Goal: Task Accomplishment & Management: Complete application form

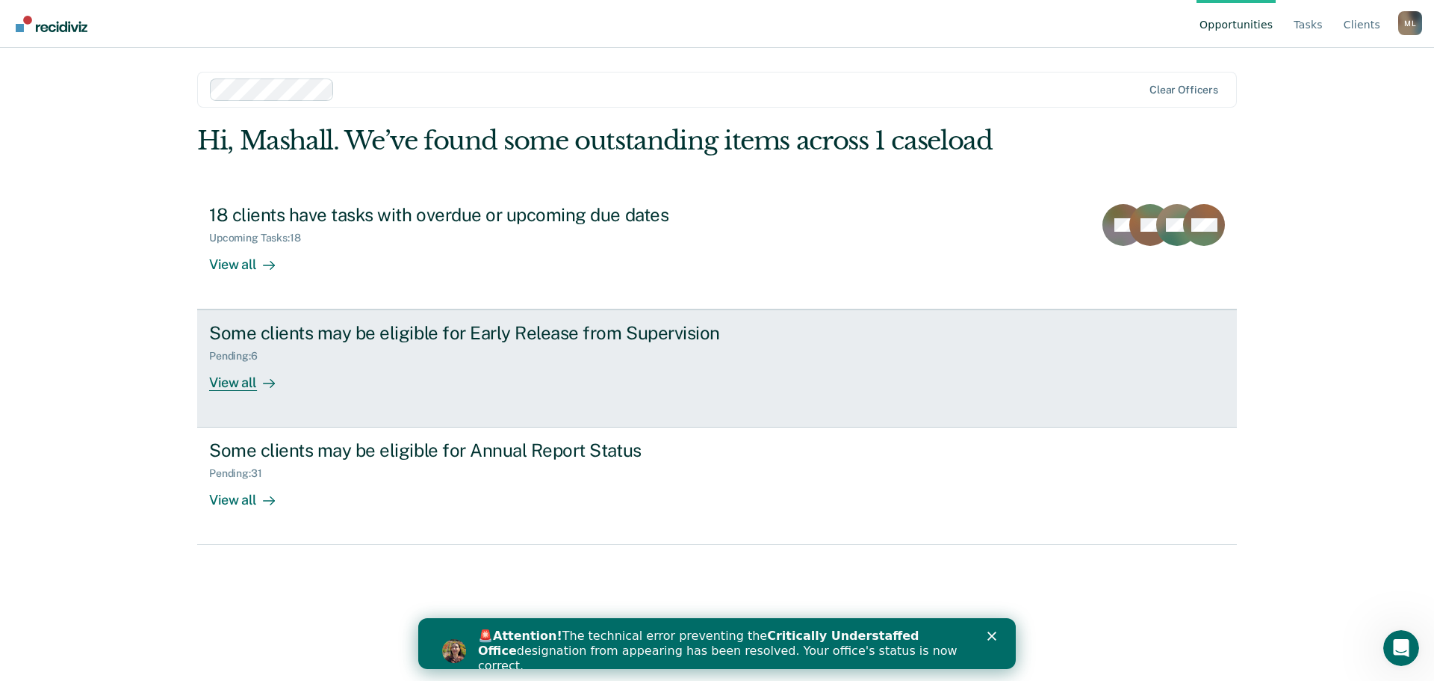
click at [243, 382] on div "View all" at bounding box center [251, 376] width 84 height 29
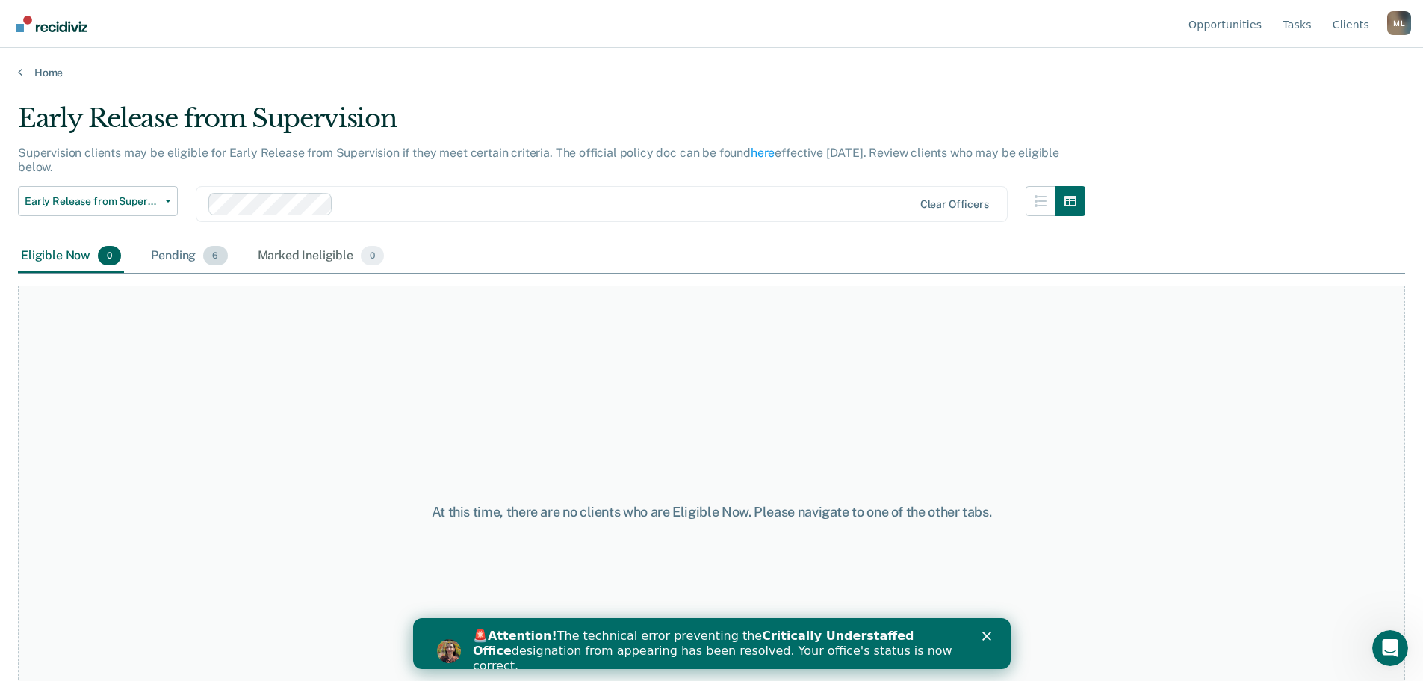
click at [162, 256] on div "Pending 6" at bounding box center [189, 256] width 82 height 33
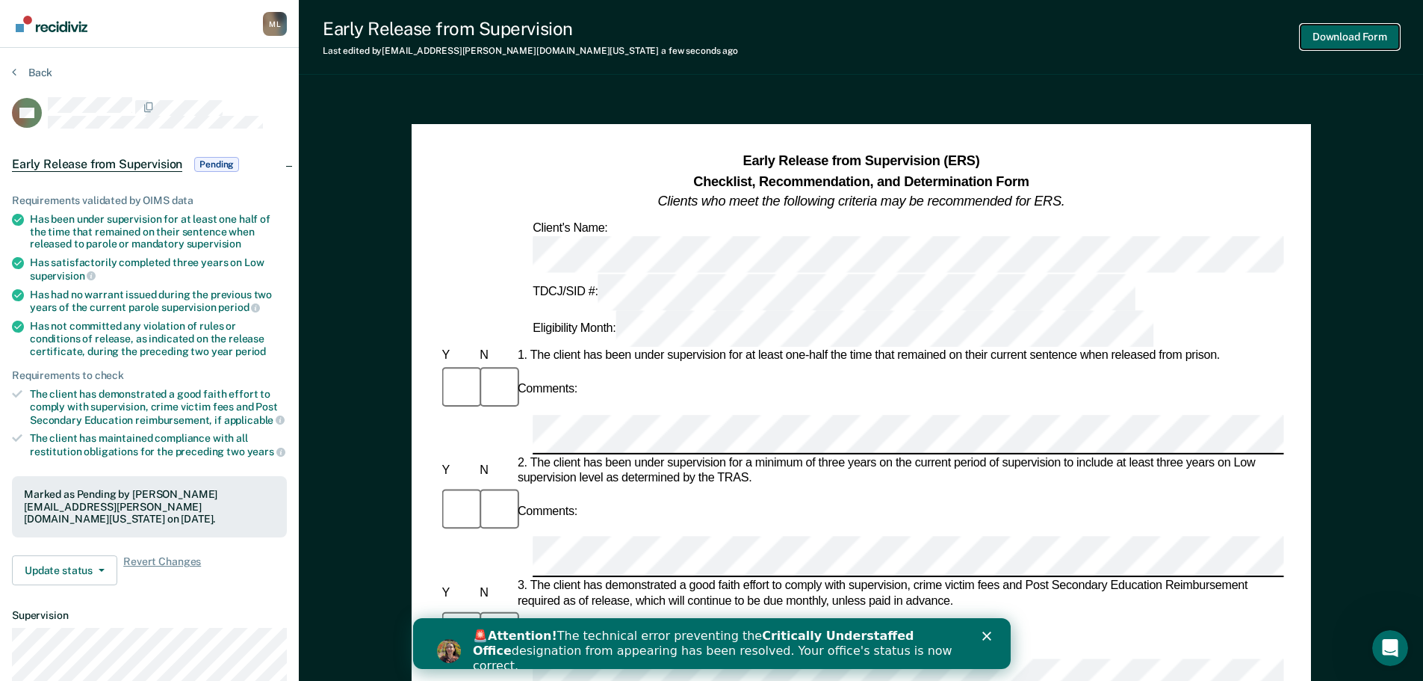
click at [1349, 32] on button "Download Form" at bounding box center [1350, 37] width 99 height 25
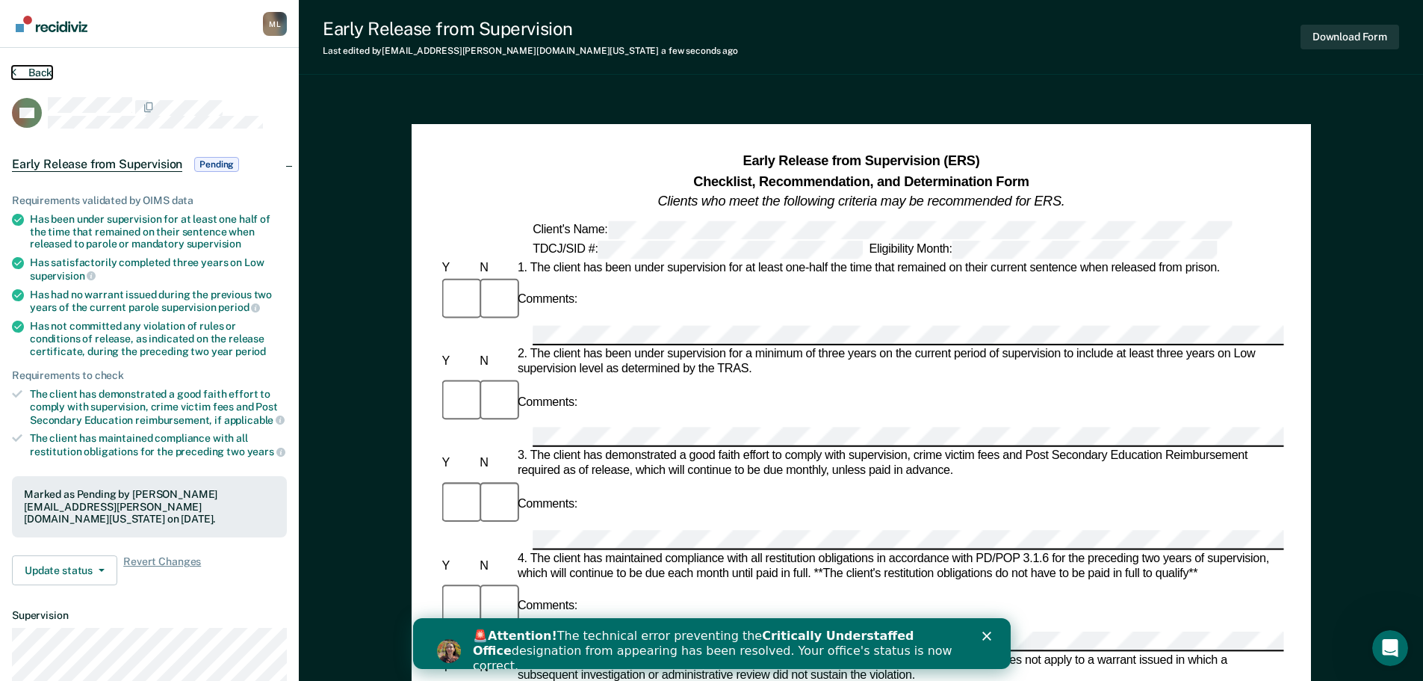
click at [44, 66] on button "Back" at bounding box center [32, 72] width 40 height 13
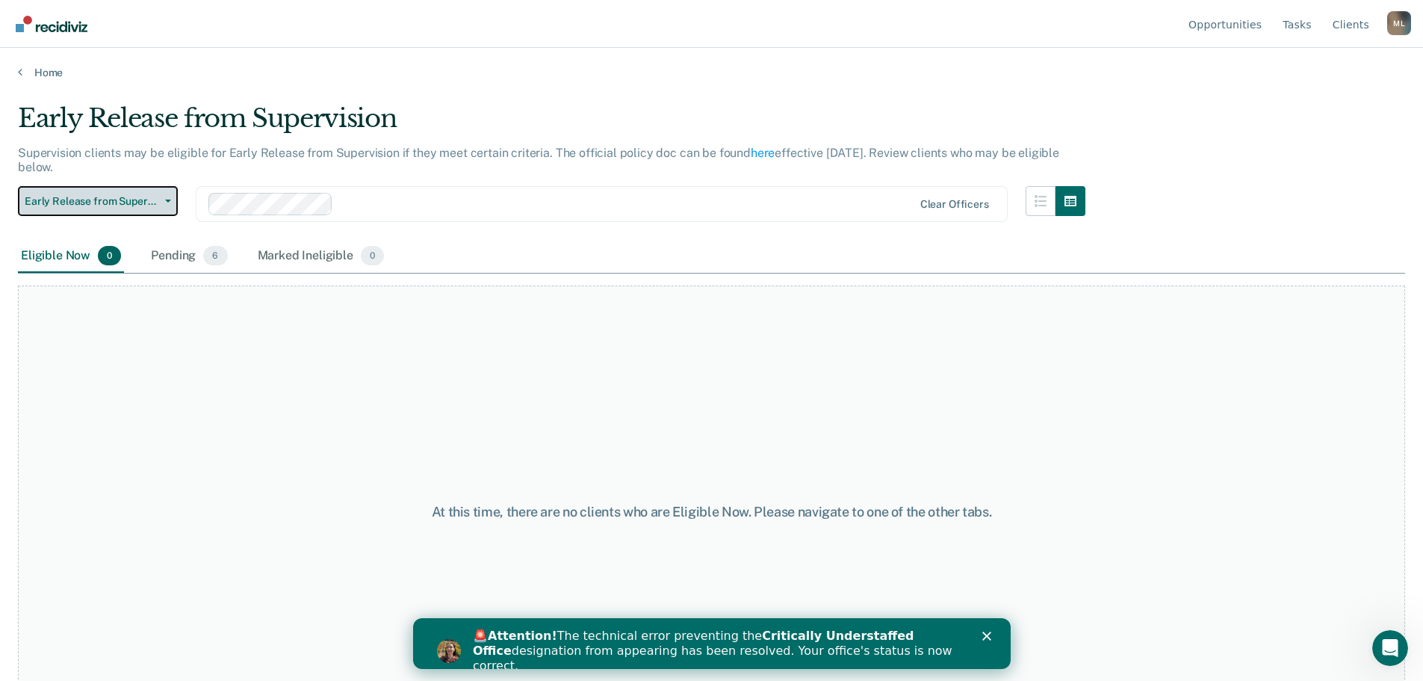
click at [77, 193] on button "Early Release from Supervision" at bounding box center [98, 201] width 160 height 30
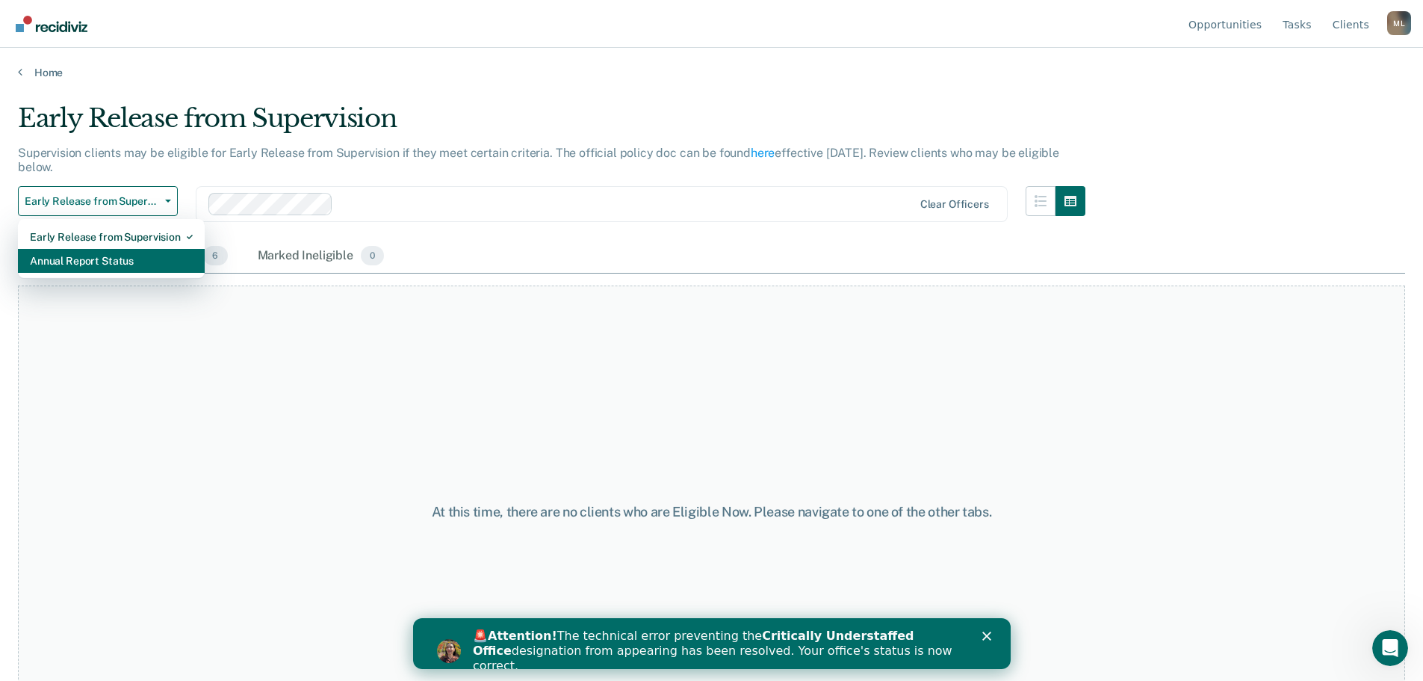
click at [75, 259] on div "Annual Report Status" at bounding box center [111, 261] width 163 height 24
